Goal: Information Seeking & Learning: Find specific page/section

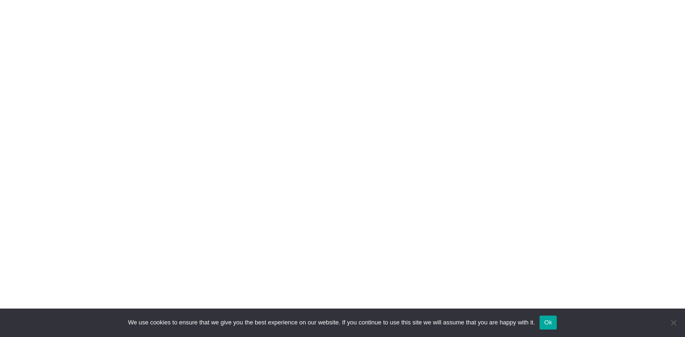
scroll to position [278, 0]
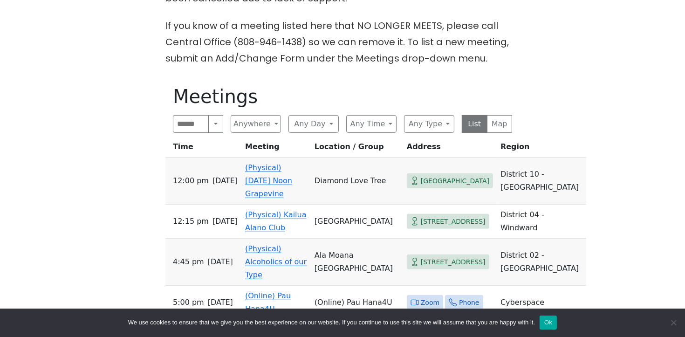
scroll to position [426, 0]
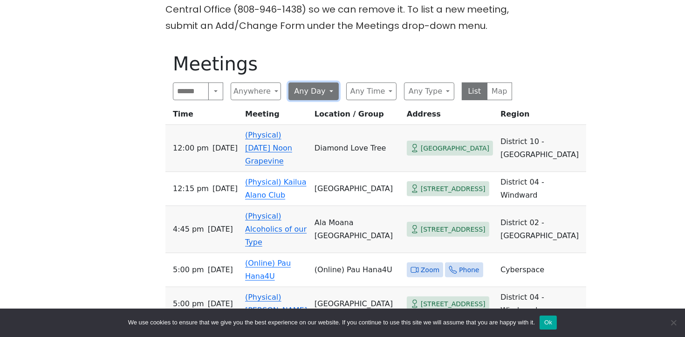
click at [332, 83] on button "Any Day" at bounding box center [314, 92] width 50 height 18
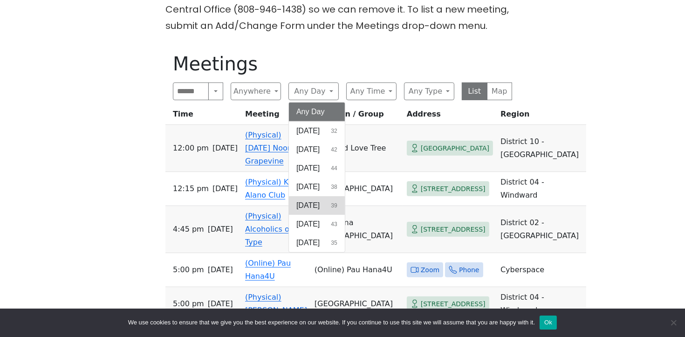
click at [320, 200] on span "[DATE]" at bounding box center [307, 205] width 23 height 11
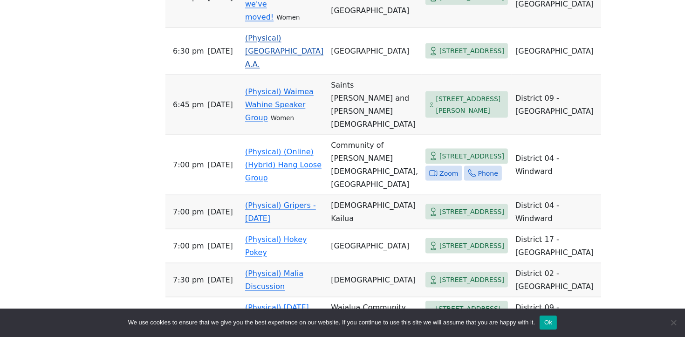
scroll to position [1551, 0]
click at [288, 182] on link "(Physical) (Online) (Hybrid) Hang Loose Group" at bounding box center [283, 164] width 76 height 35
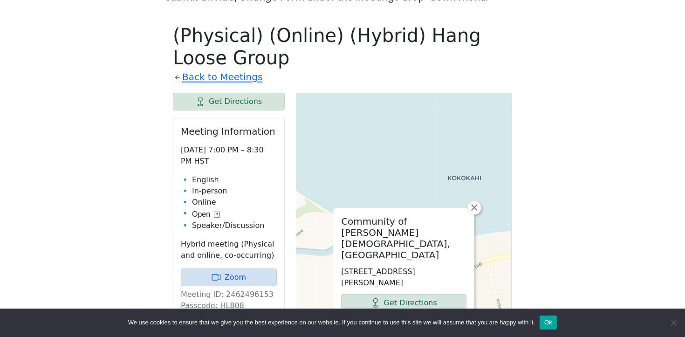
scroll to position [1203, 0]
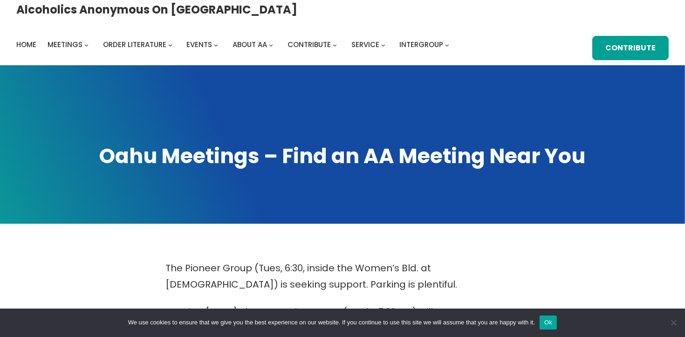
scroll to position [0, 0]
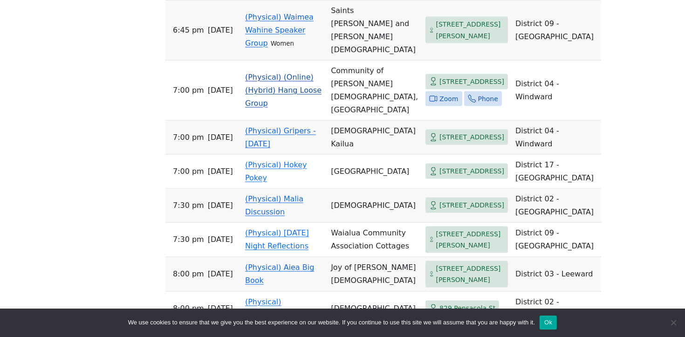
scroll to position [1627, 0]
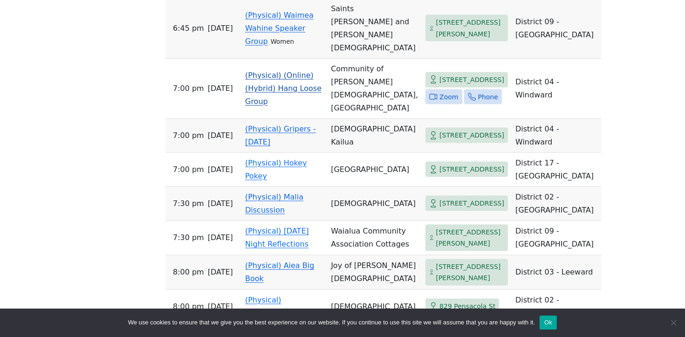
click at [259, 106] on link "(Physical) (Online) (Hybrid) Hang Loose Group" at bounding box center [283, 88] width 76 height 35
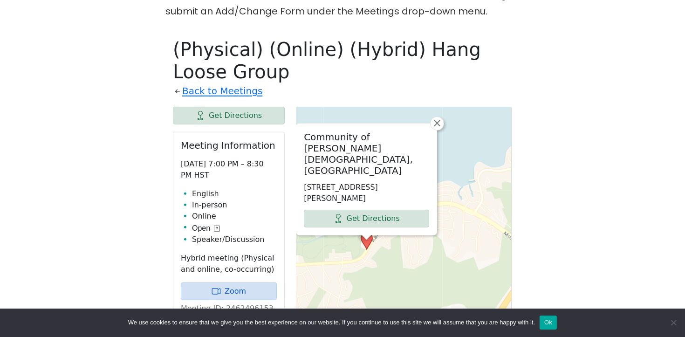
scroll to position [439, 0]
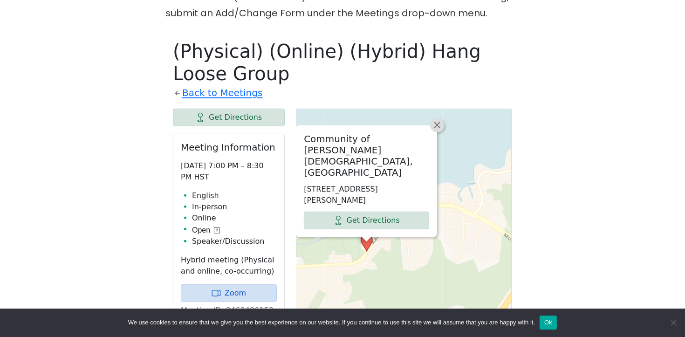
click at [435, 129] on span "×" at bounding box center [437, 124] width 9 height 11
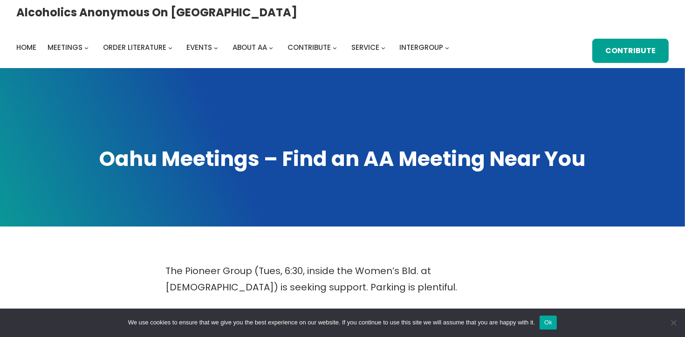
scroll to position [0, 0]
